Goal: Transaction & Acquisition: Purchase product/service

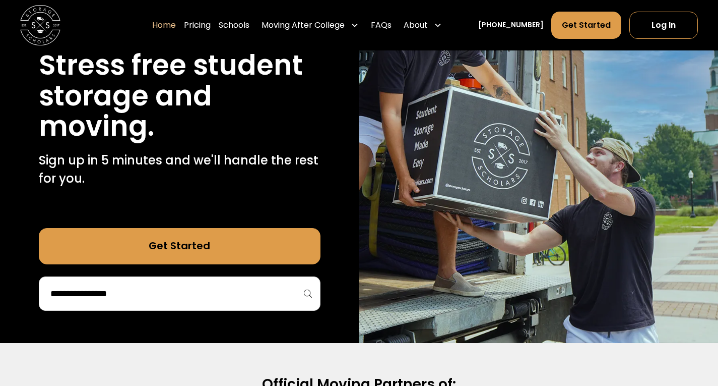
scroll to position [126, 0]
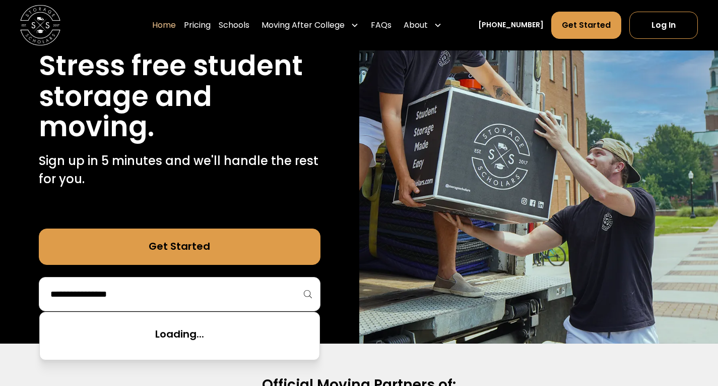
click at [226, 290] on input "search" at bounding box center [179, 293] width 261 height 17
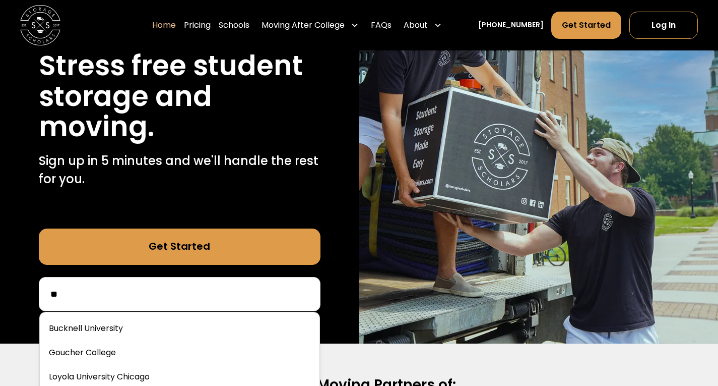
type input "*"
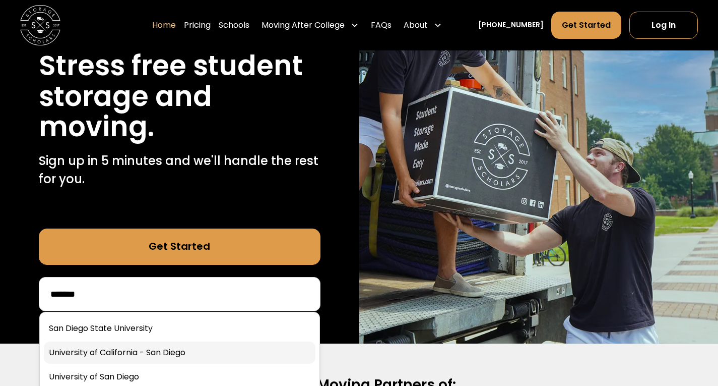
type input "*******"
click at [145, 348] on link at bounding box center [180, 352] width 272 height 22
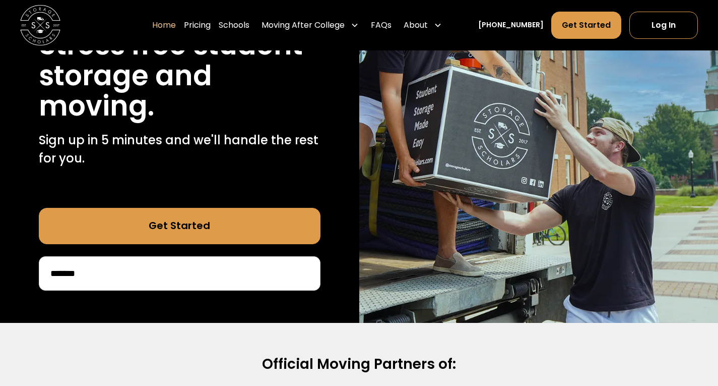
scroll to position [147, 0]
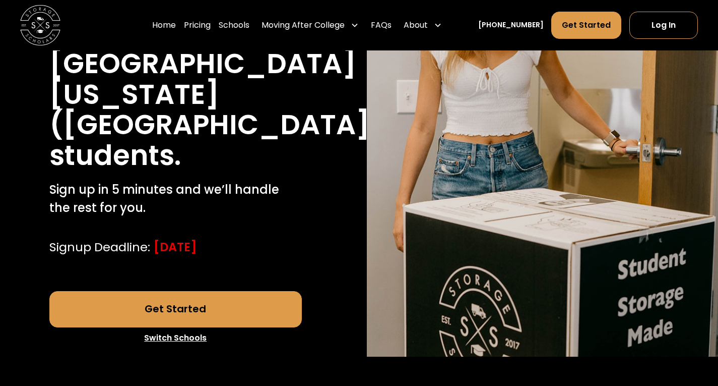
scroll to position [214, 0]
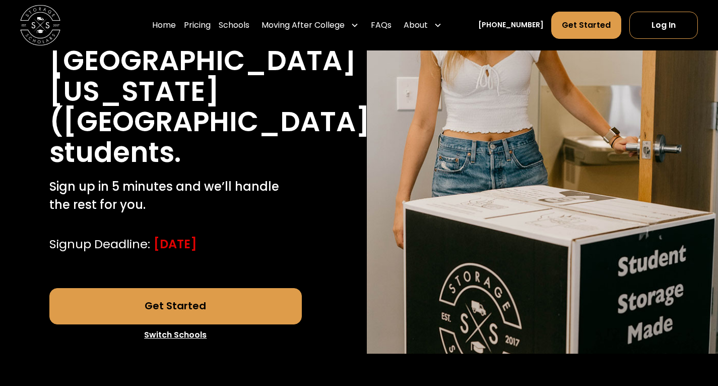
click at [225, 319] on link "Get Started" at bounding box center [175, 306] width 253 height 36
